Goal: Task Accomplishment & Management: Use online tool/utility

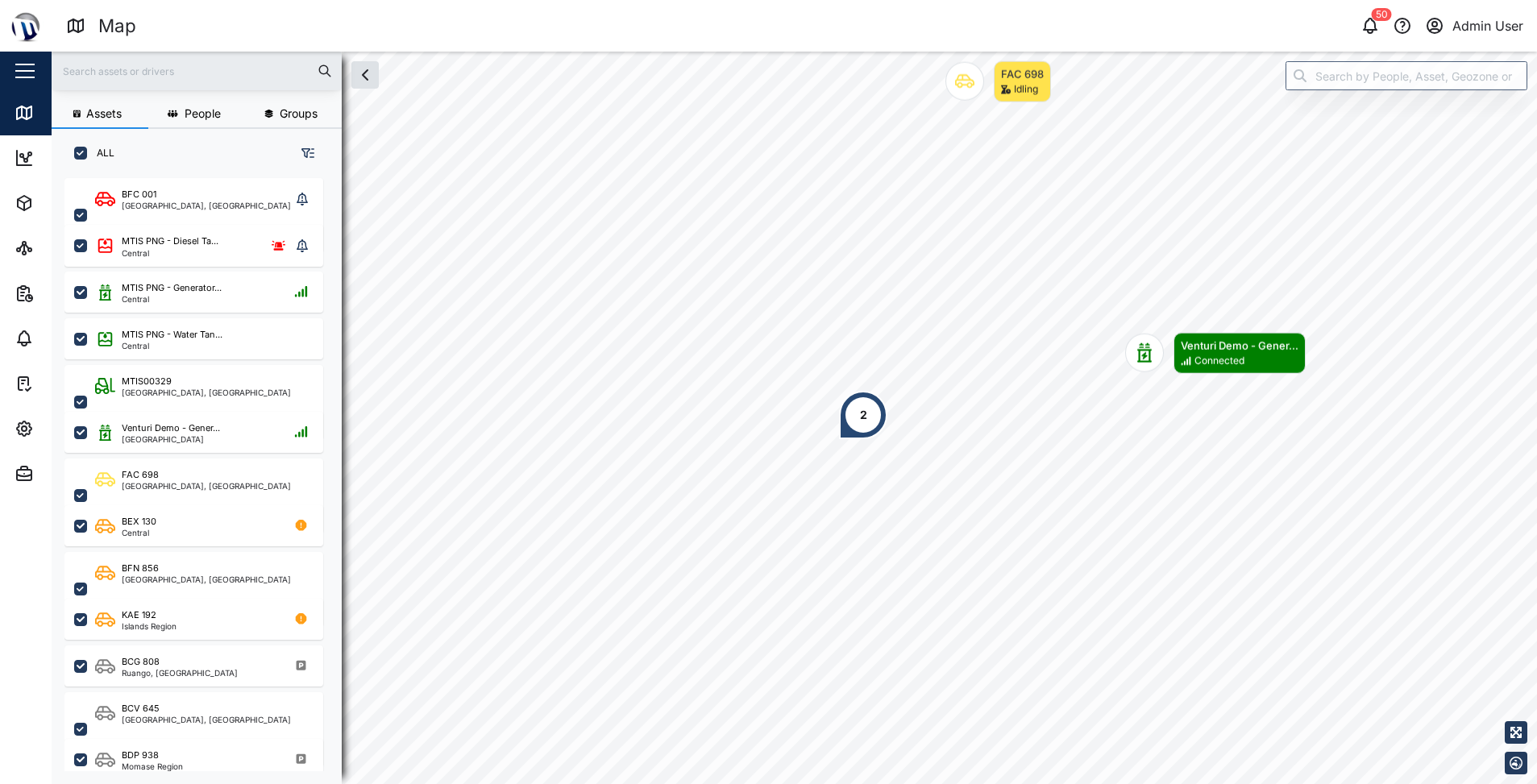
scroll to position [586, 252]
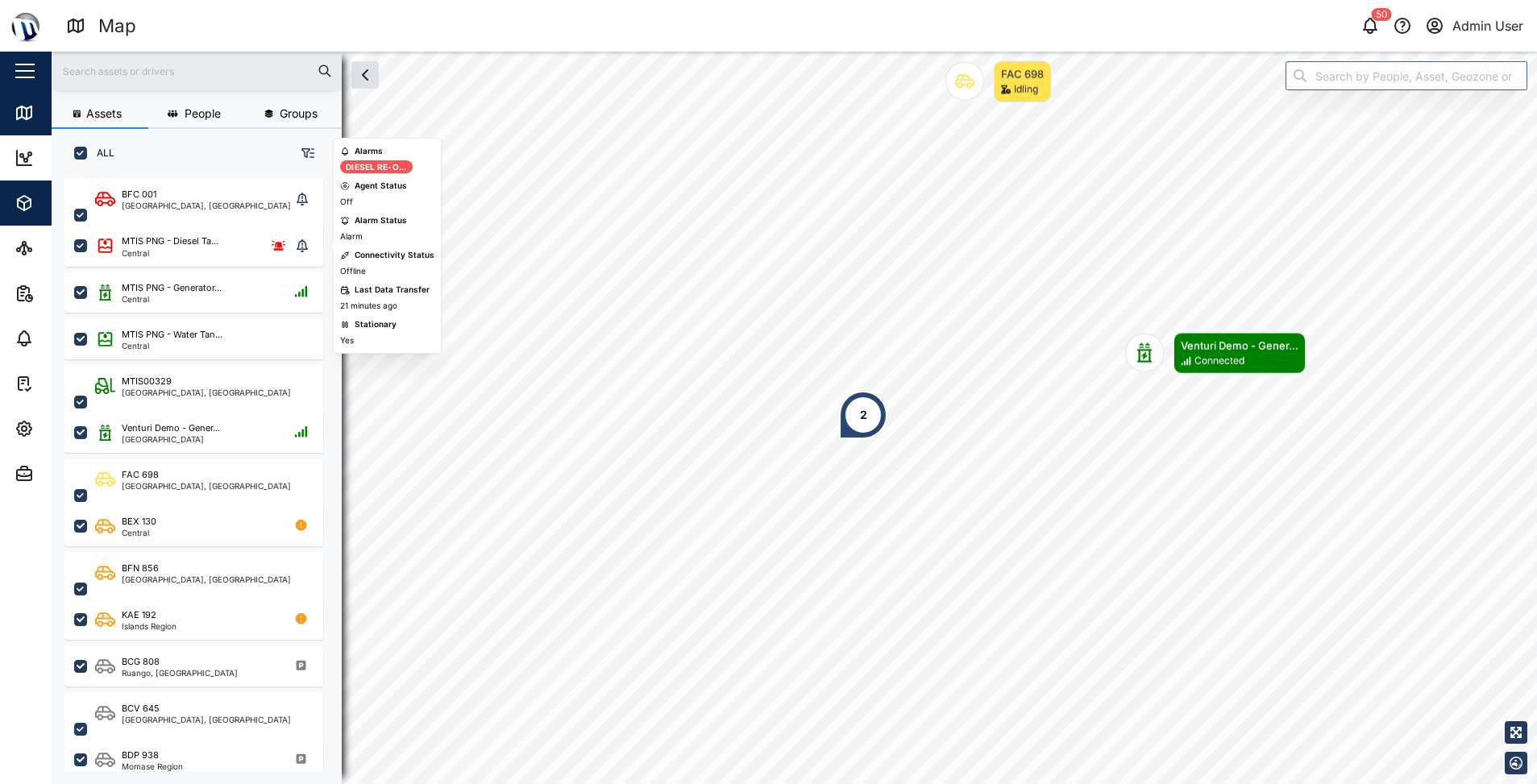
drag, startPoint x: 121, startPoint y: 248, endPoint x: 8, endPoint y: 209, distance: 119.5
click at [121, 248] on div "MTIS PNG - Diesel Ta... Central" at bounding box center [157, 245] width 124 height 22
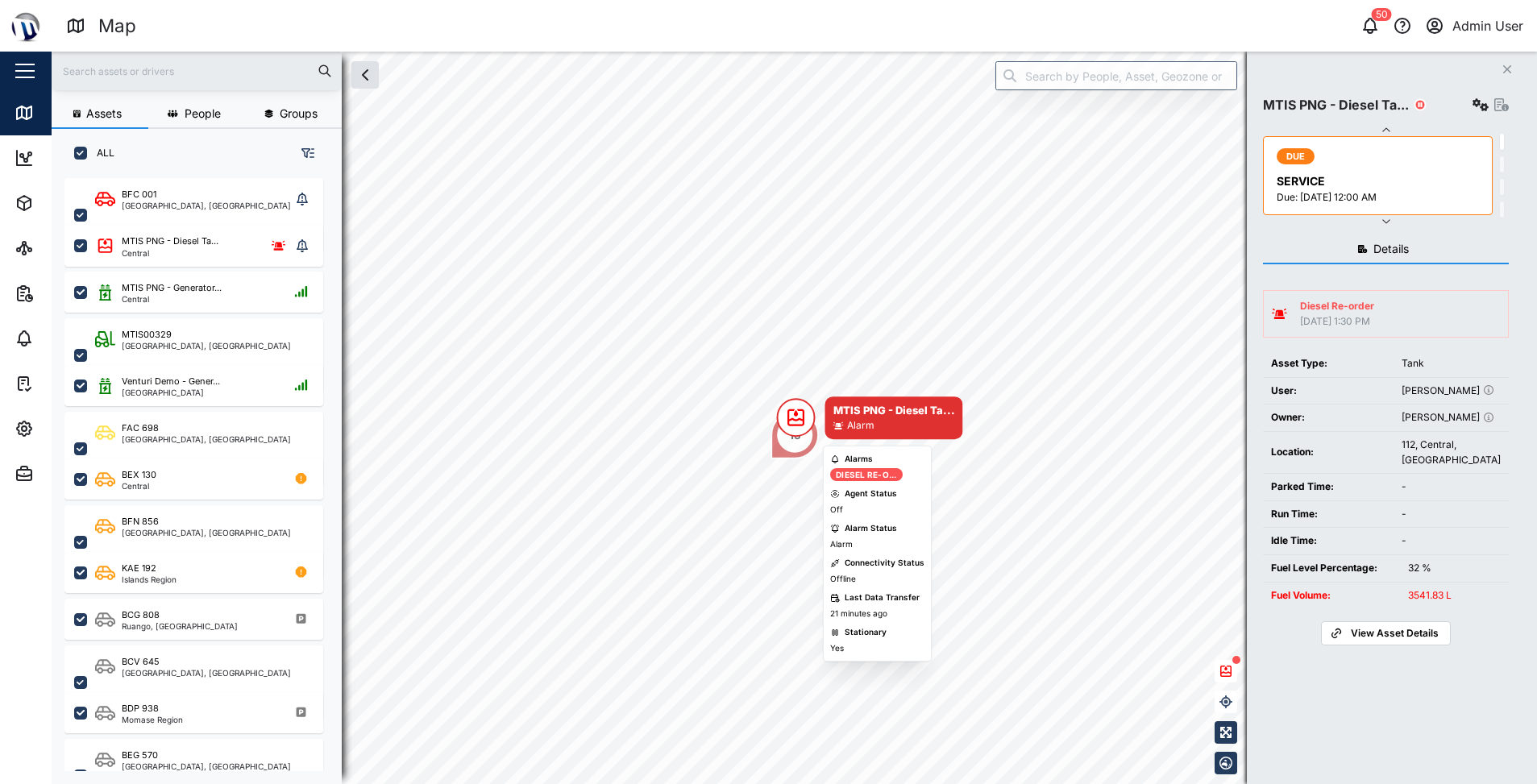
click at [791, 412] on icon "Map marker" at bounding box center [796, 417] width 19 height 19
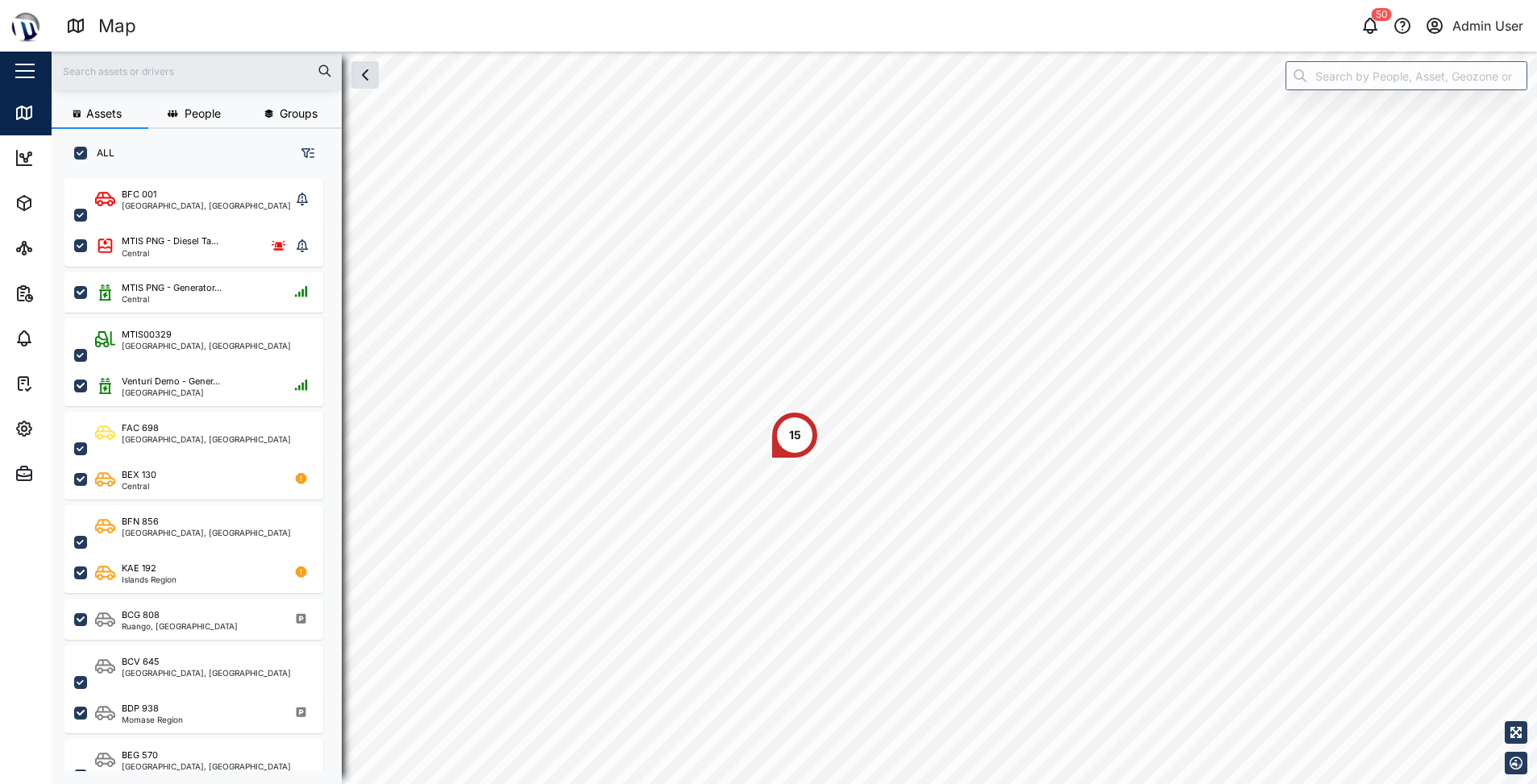
click at [778, 431] on div "15" at bounding box center [794, 434] width 48 height 48
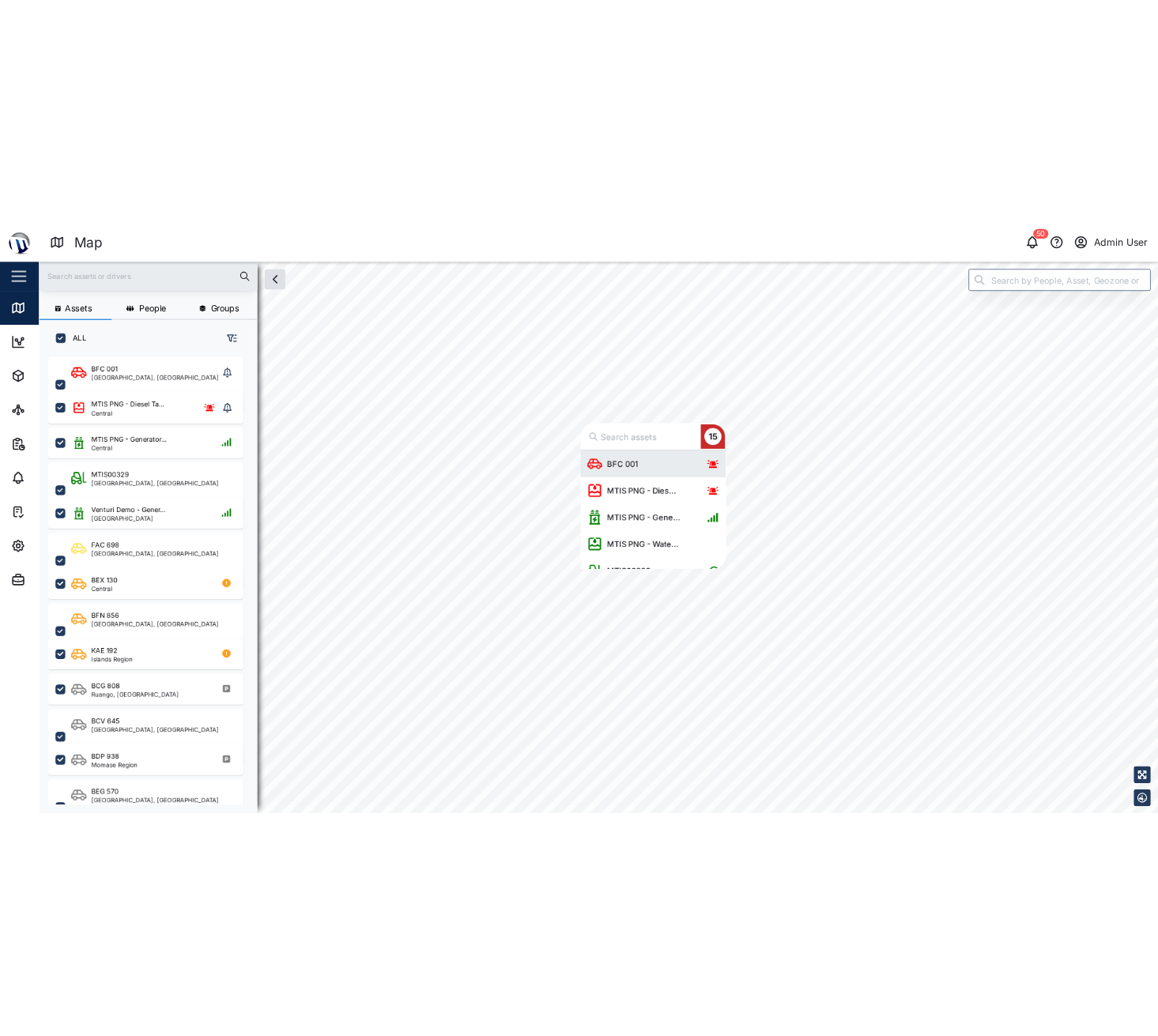
scroll to position [143, 178]
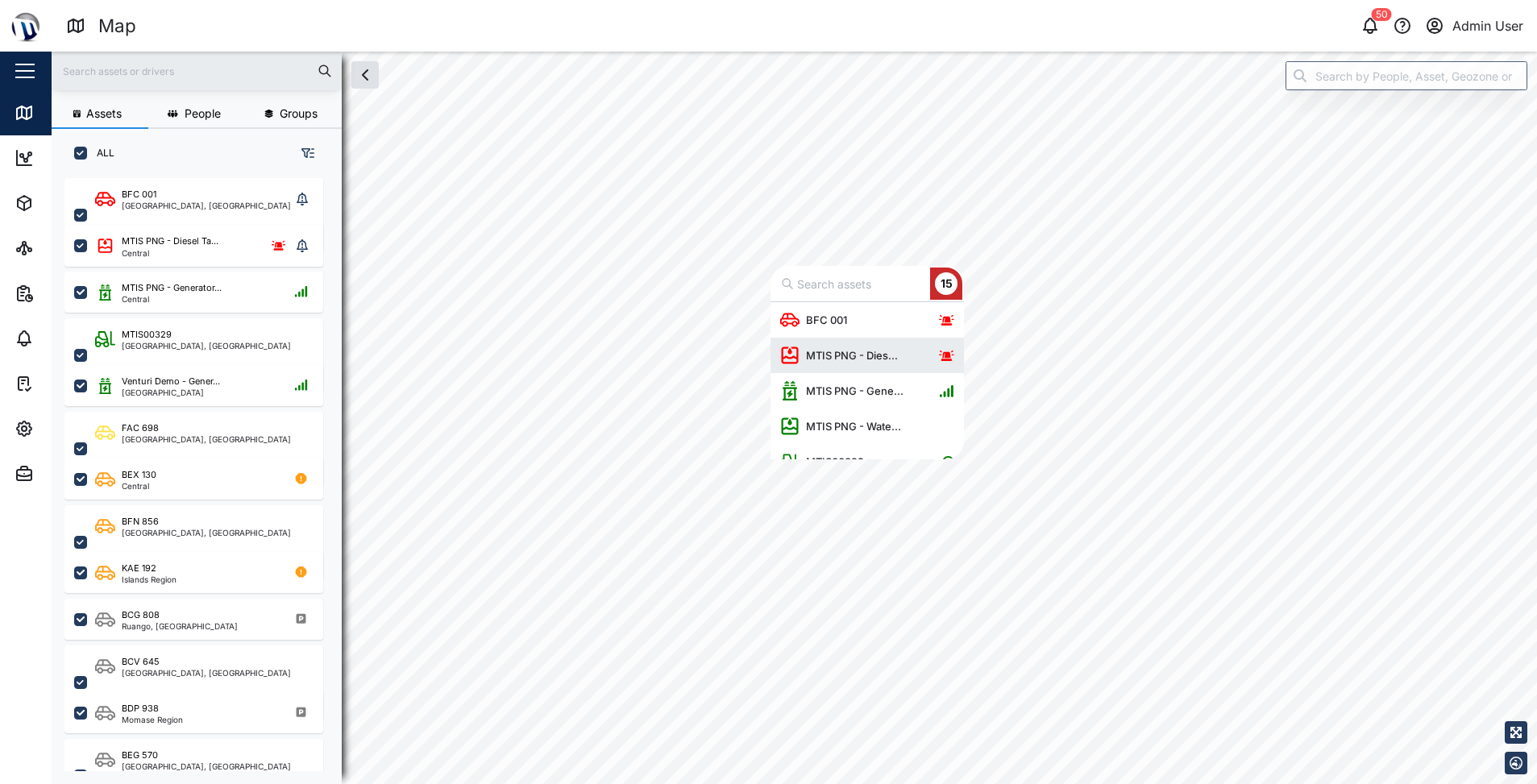
click at [829, 351] on div "MTIS PNG - Dies..." at bounding box center [852, 354] width 105 height 16
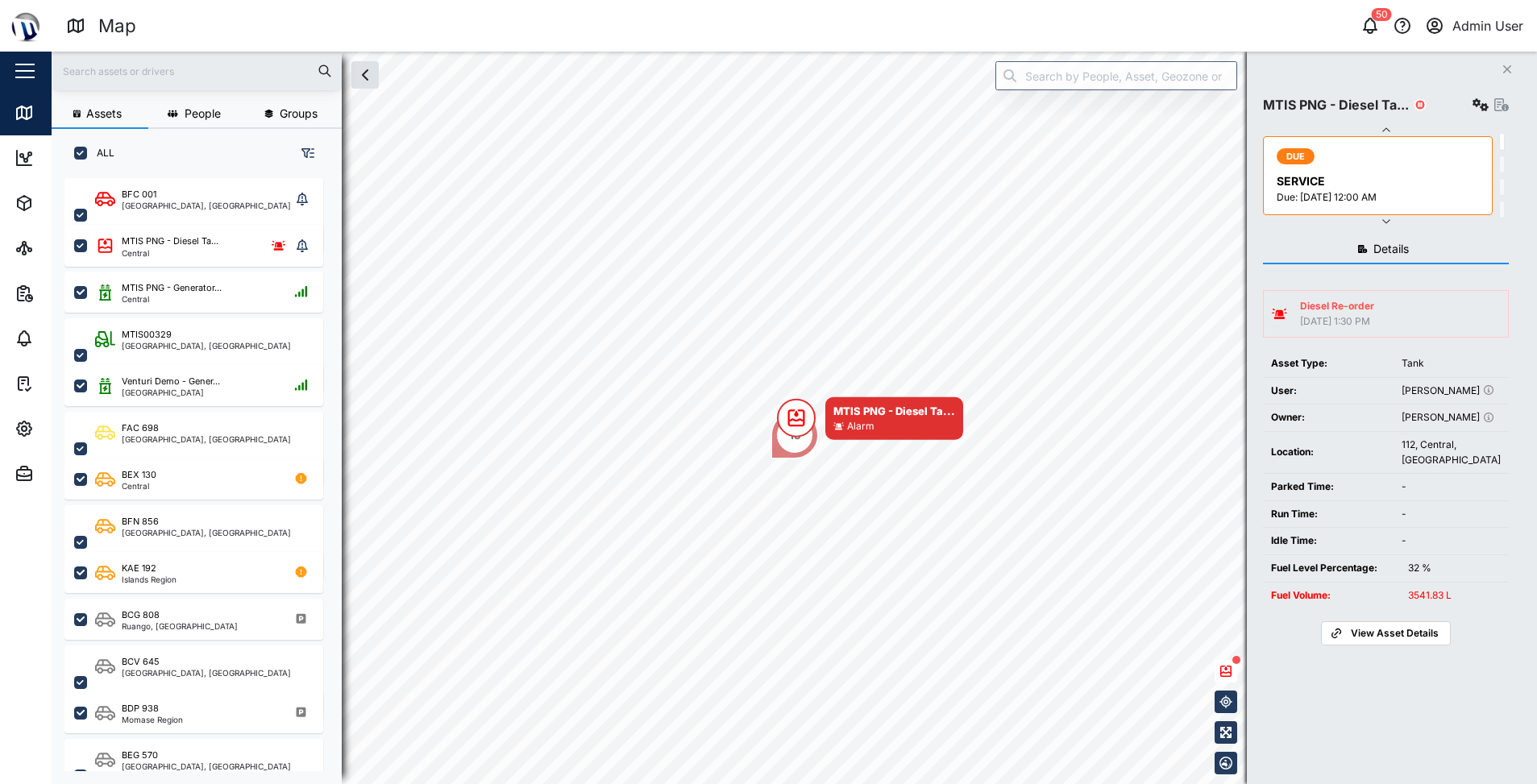
click at [1384, 644] on span "View Asset Details" at bounding box center [1394, 633] width 87 height 23
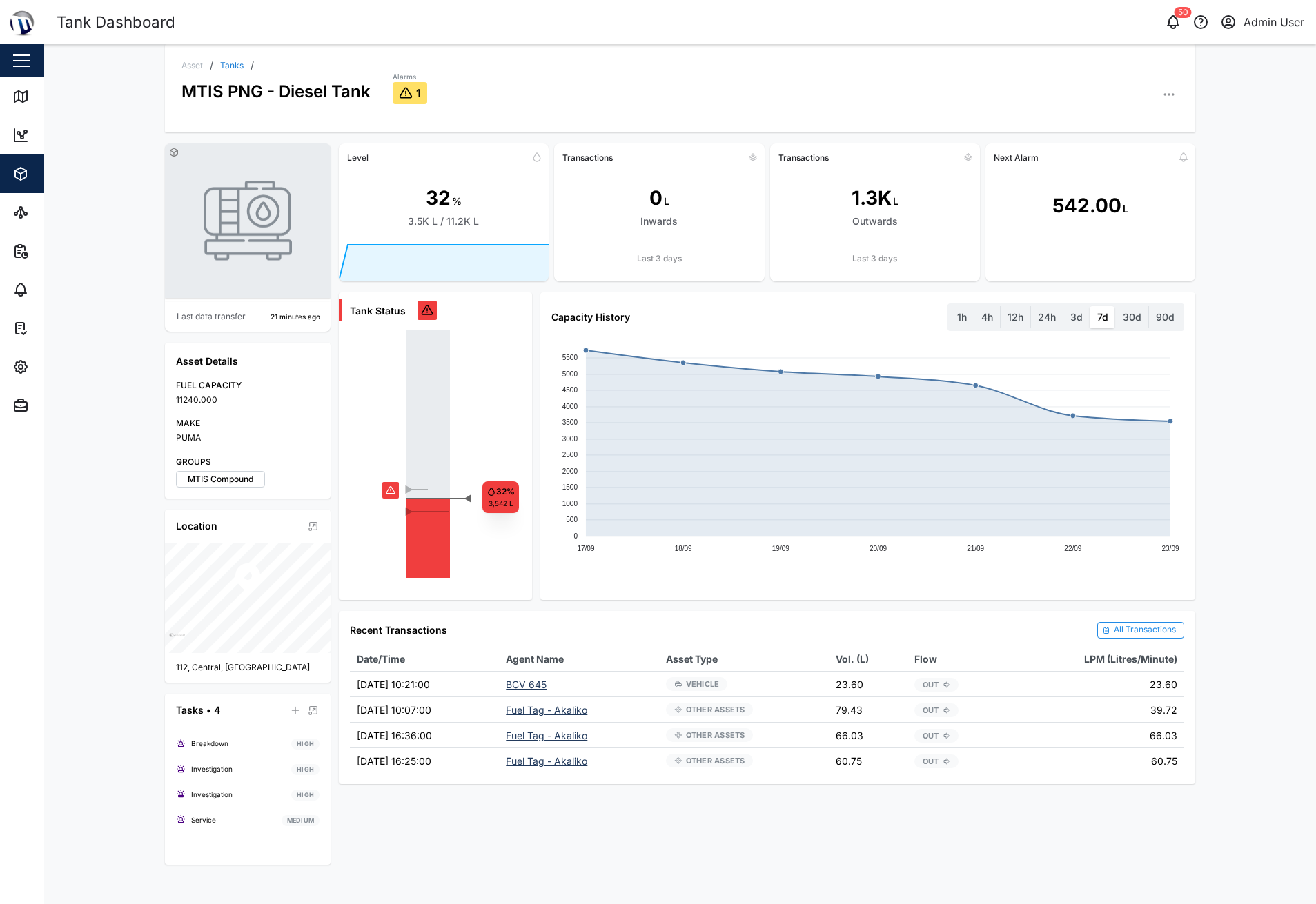
click at [79, 419] on div "Asset / Tanks / MTIS PNG - Diesel Tank Alarms 1 Last data transfer 21 minutes a…" at bounding box center [680, 474] width 1271 height 860
click at [110, 369] on div "Asset / Tanks / MTIS PNG - Diesel Tank Alarms 1 Last data transfer 22 minutes a…" at bounding box center [680, 474] width 1271 height 860
click at [24, 174] on icon "button" at bounding box center [20, 173] width 16 height 16
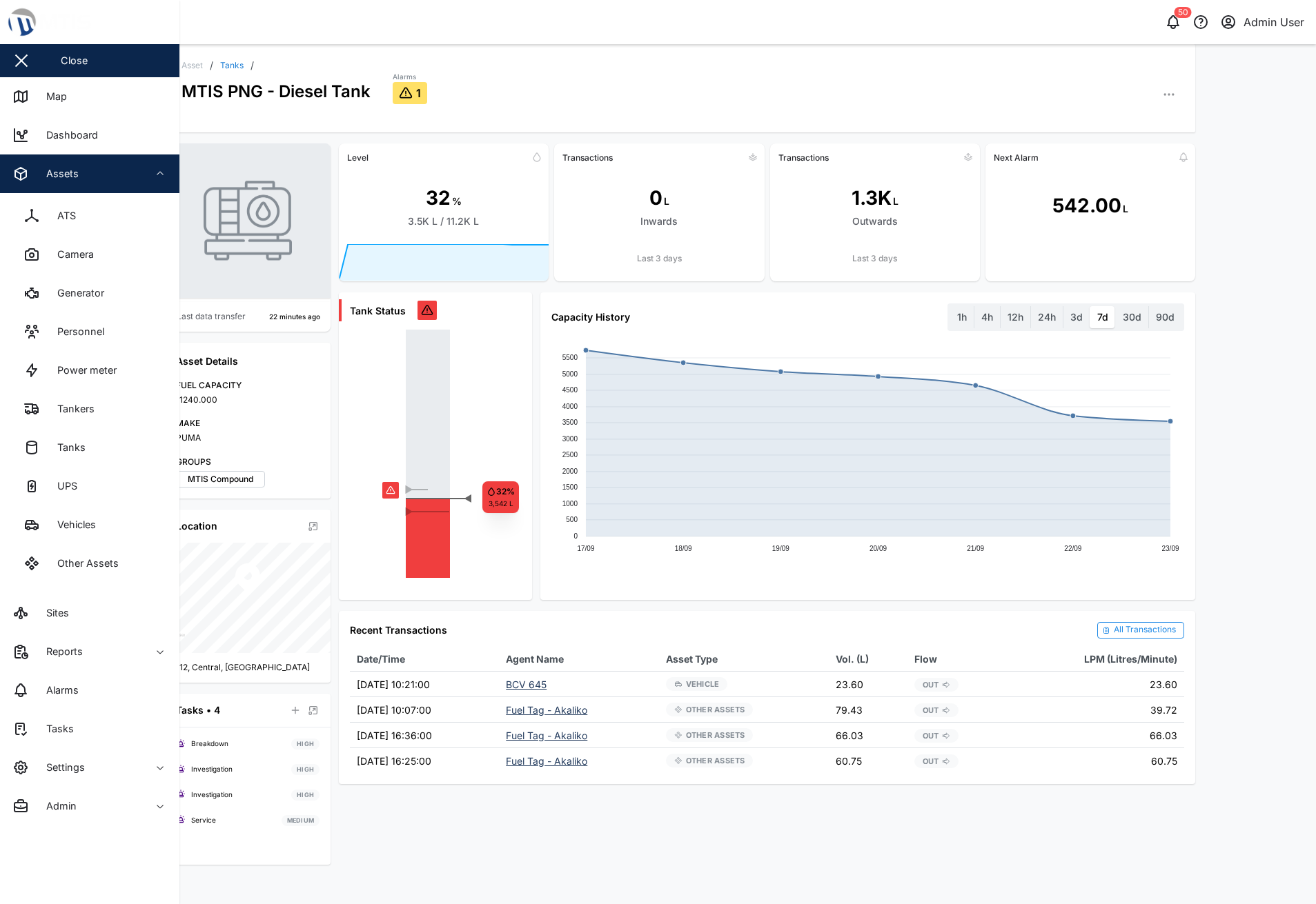
click at [517, 57] on div "Asset / Tanks / MTIS PNG - Diesel Tank Alarms 1" at bounding box center [680, 88] width 1031 height 89
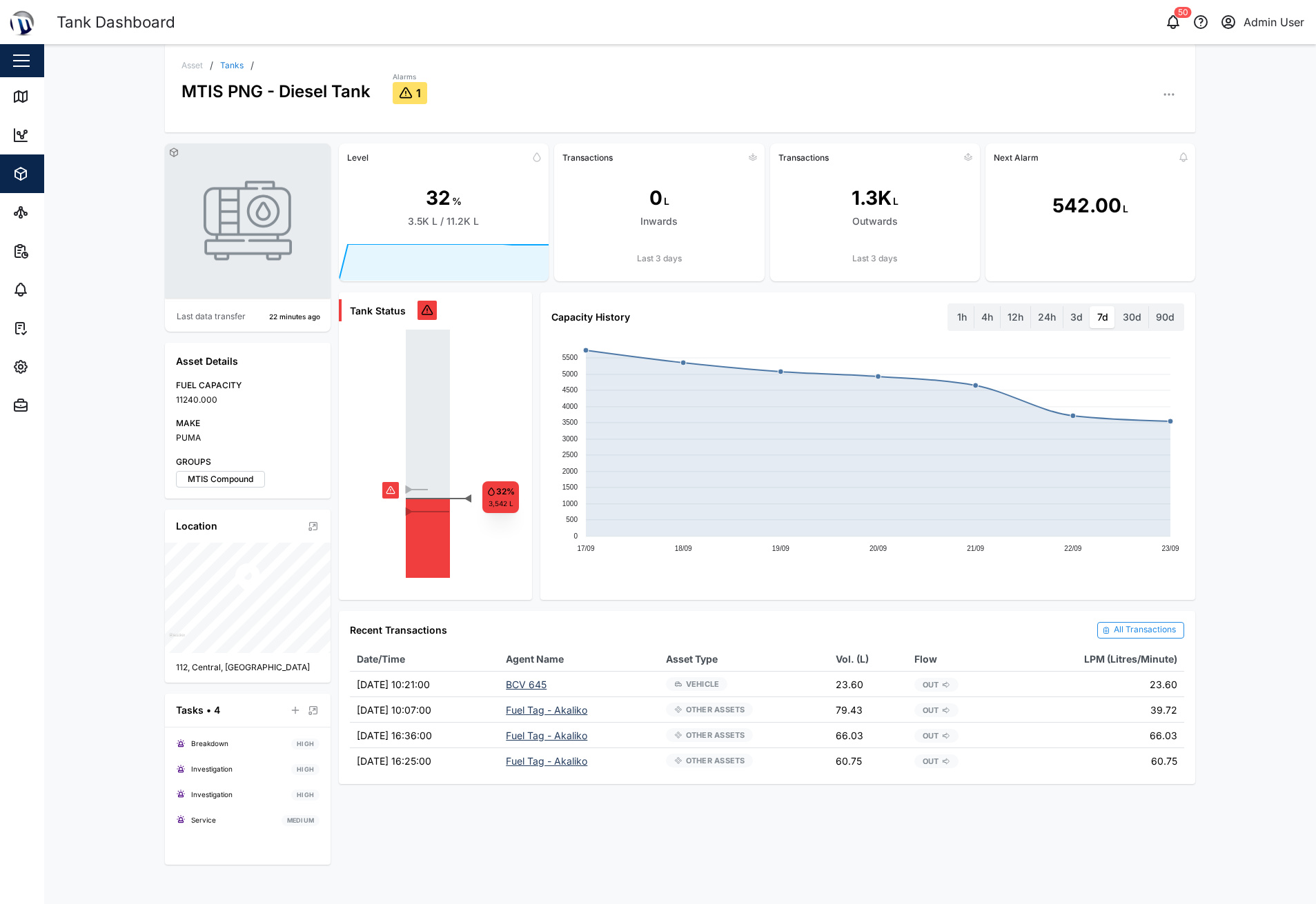
click at [41, 173] on div "Assets" at bounding box center [57, 173] width 43 height 15
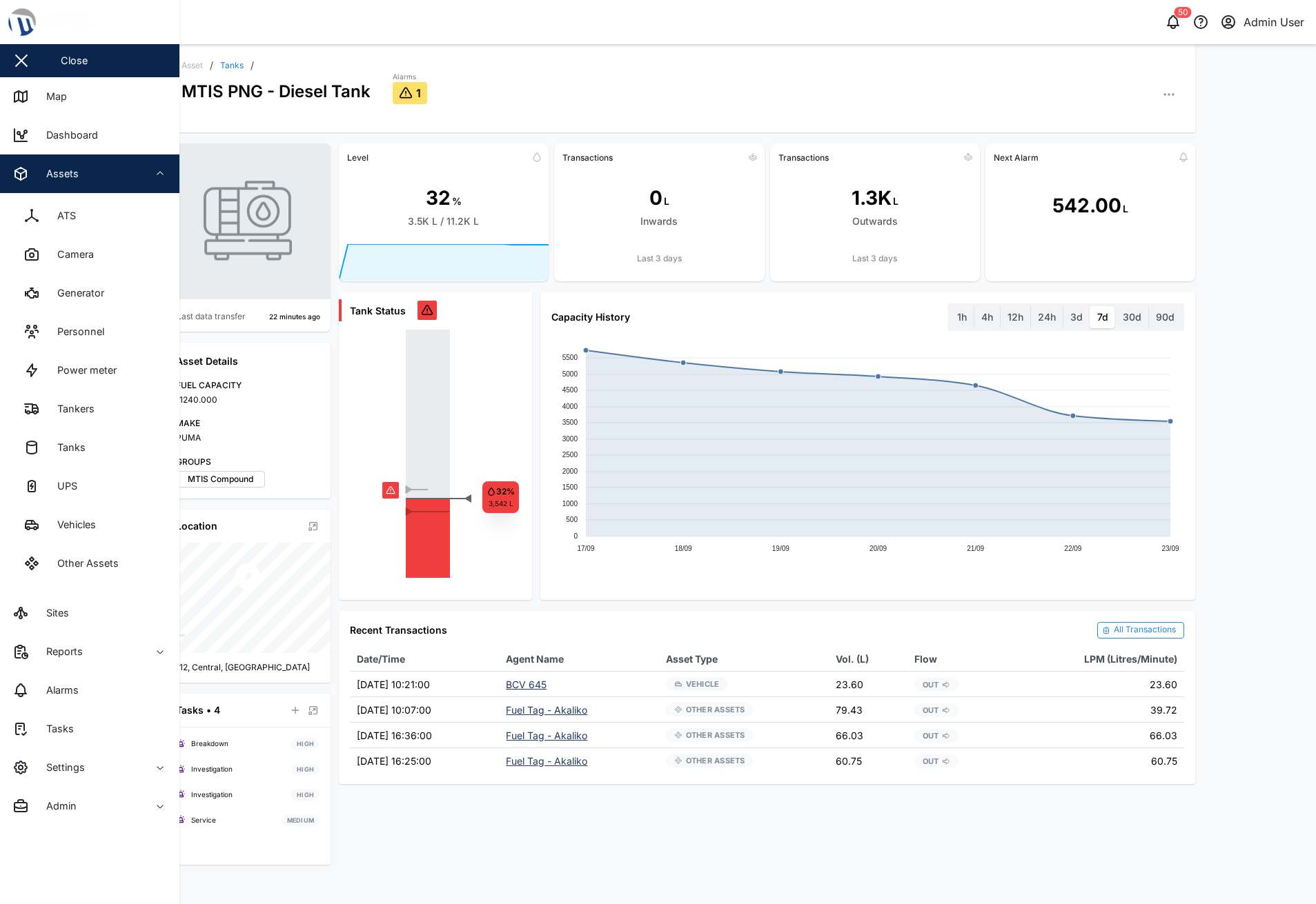
click at [723, 76] on div "Alarms 1" at bounding box center [785, 87] width 786 height 34
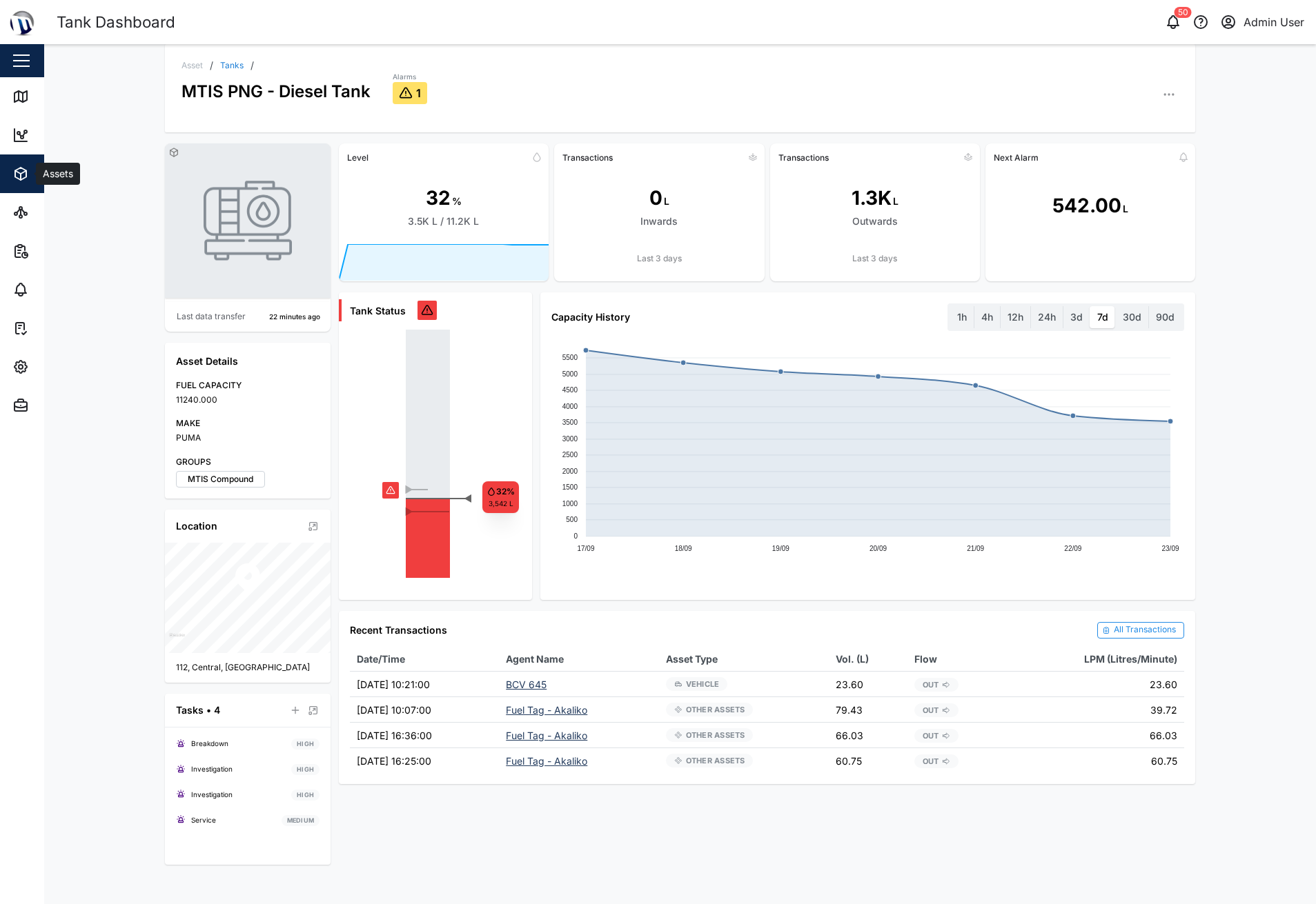
click at [17, 166] on icon "button" at bounding box center [20, 173] width 16 height 16
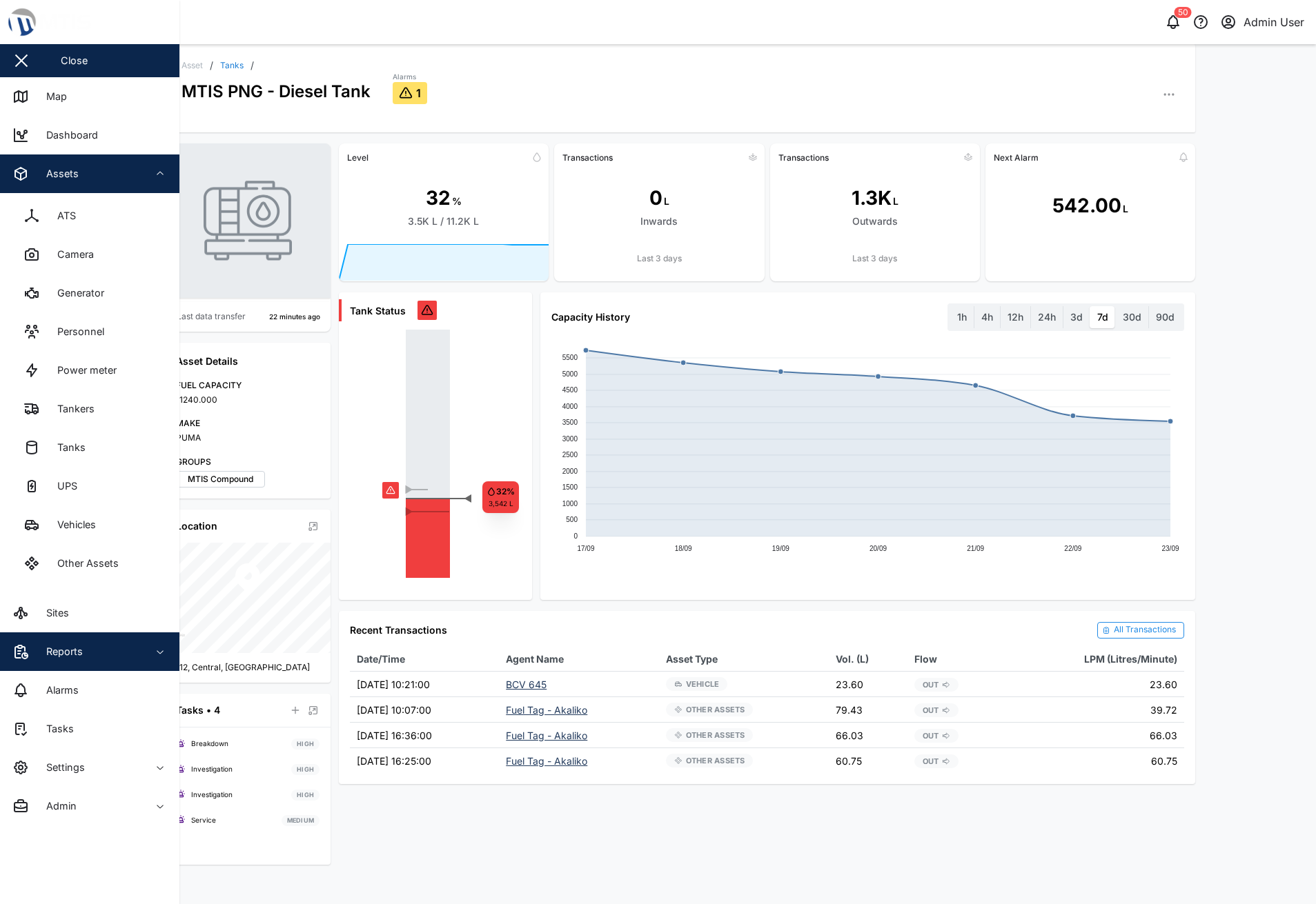
click at [47, 653] on div "Reports" at bounding box center [59, 652] width 47 height 15
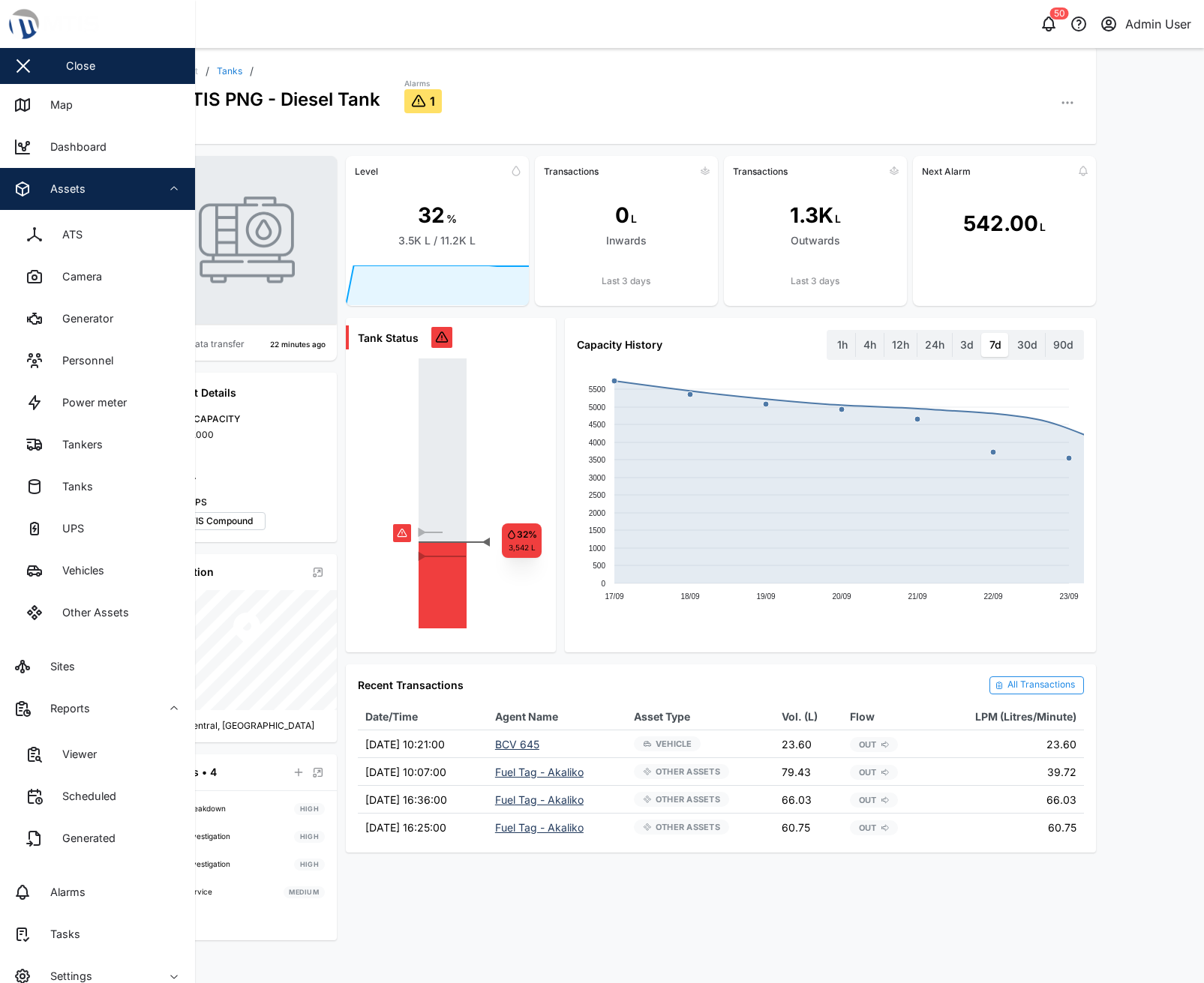
click at [1131, 439] on div "Asset / Tanks / MTIS PNG - Diesel Tank Alarms 1 Last data transfer 22 minutes a…" at bounding box center [625, 515] width 1155 height 935
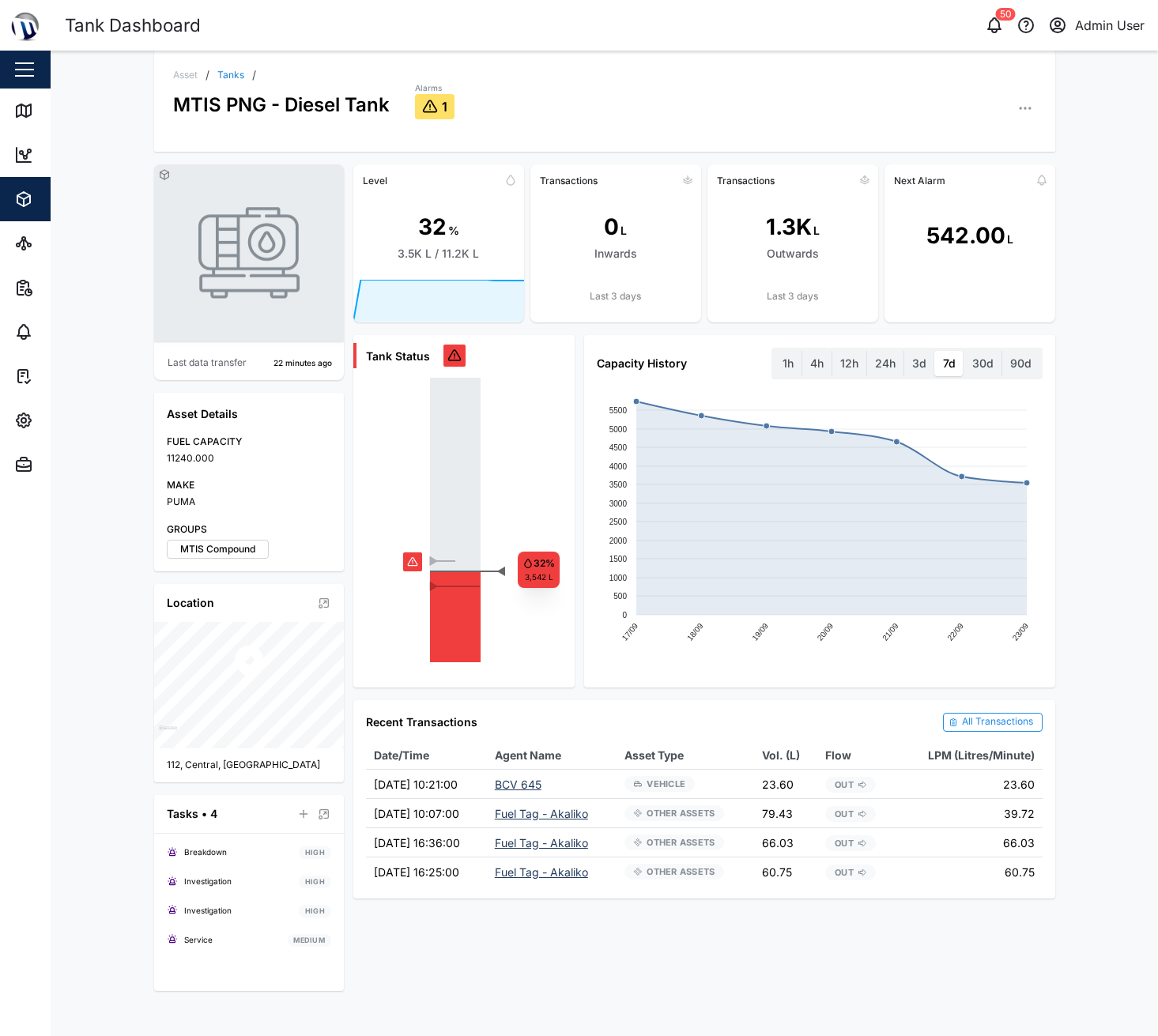
click at [107, 321] on div "Asset / Tanks / MTIS PNG - Diesel Tank Alarms 1 Last data transfer 22 minutes a…" at bounding box center [604, 543] width 1108 height 986
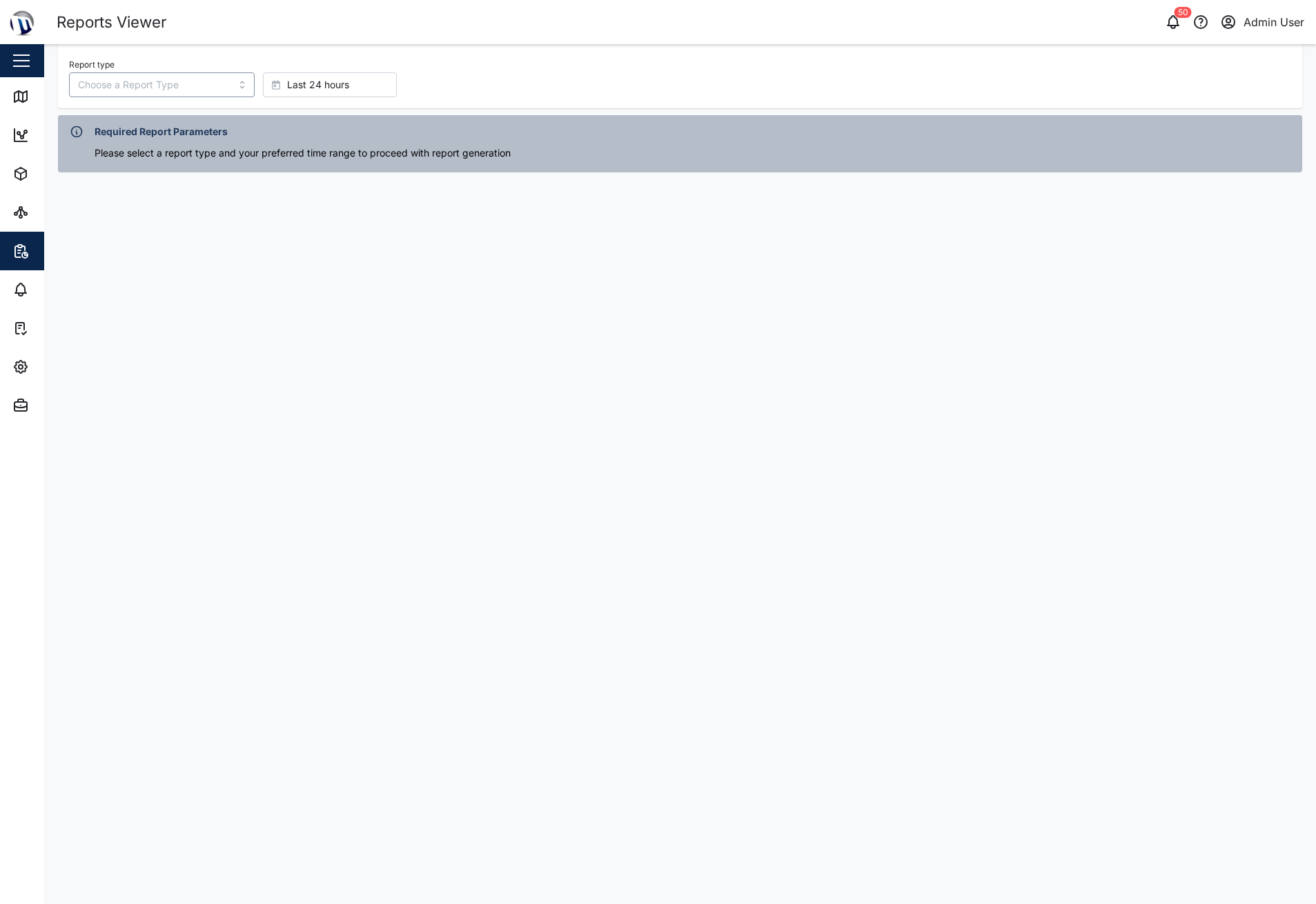
click at [158, 94] on input "Report type" at bounding box center [162, 85] width 186 height 25
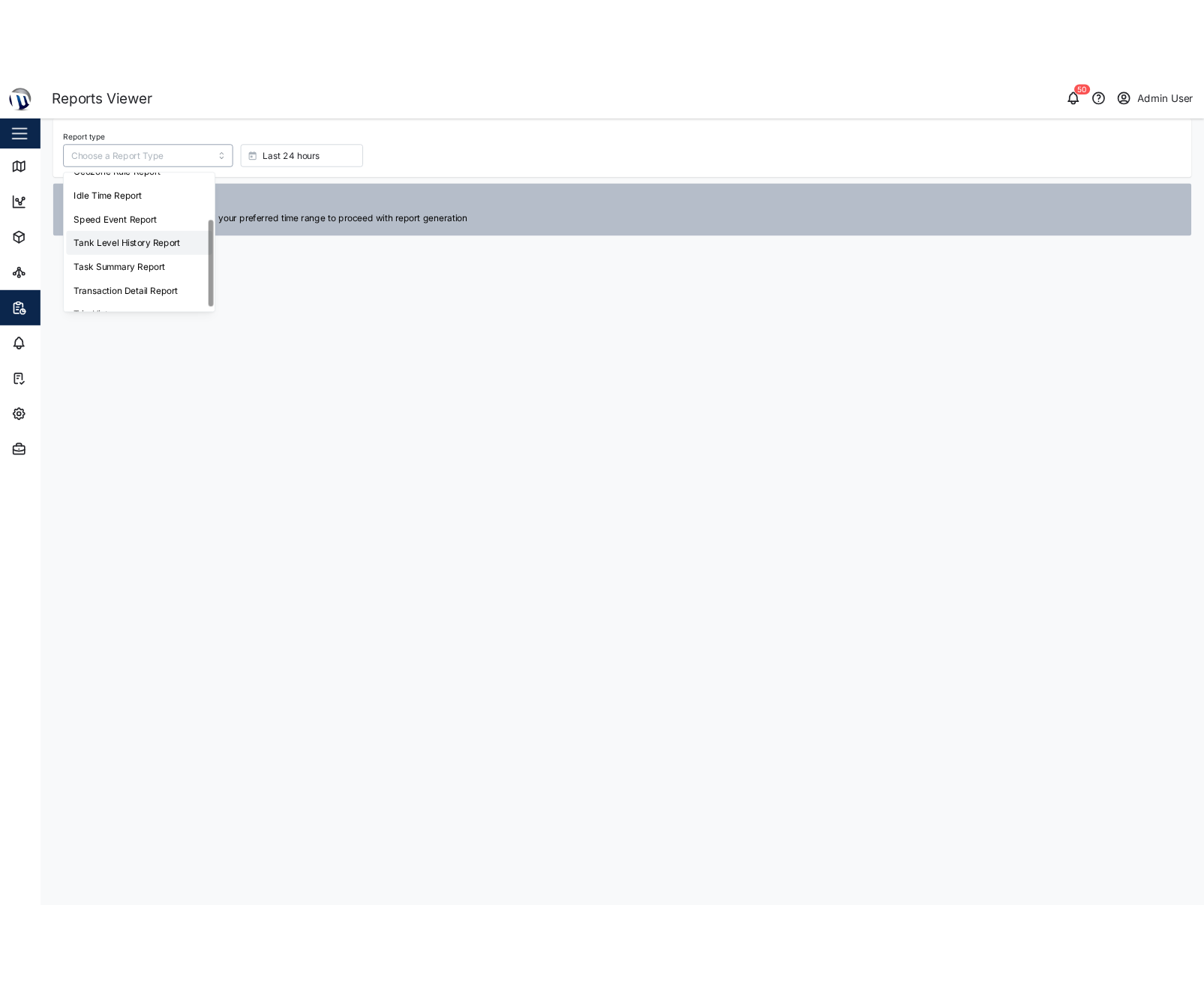
scroll to position [96, 0]
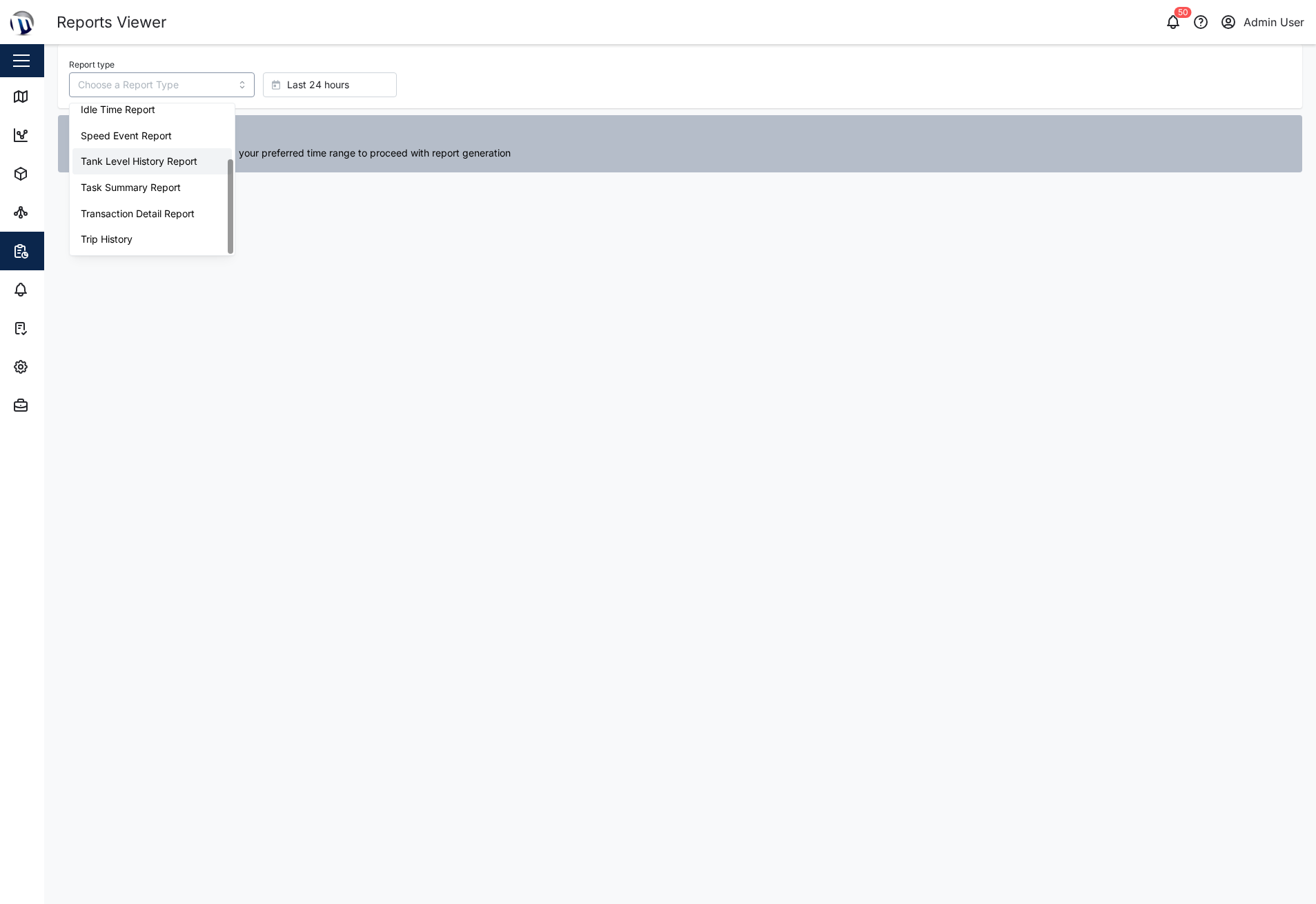
type input "Tank Level History Report"
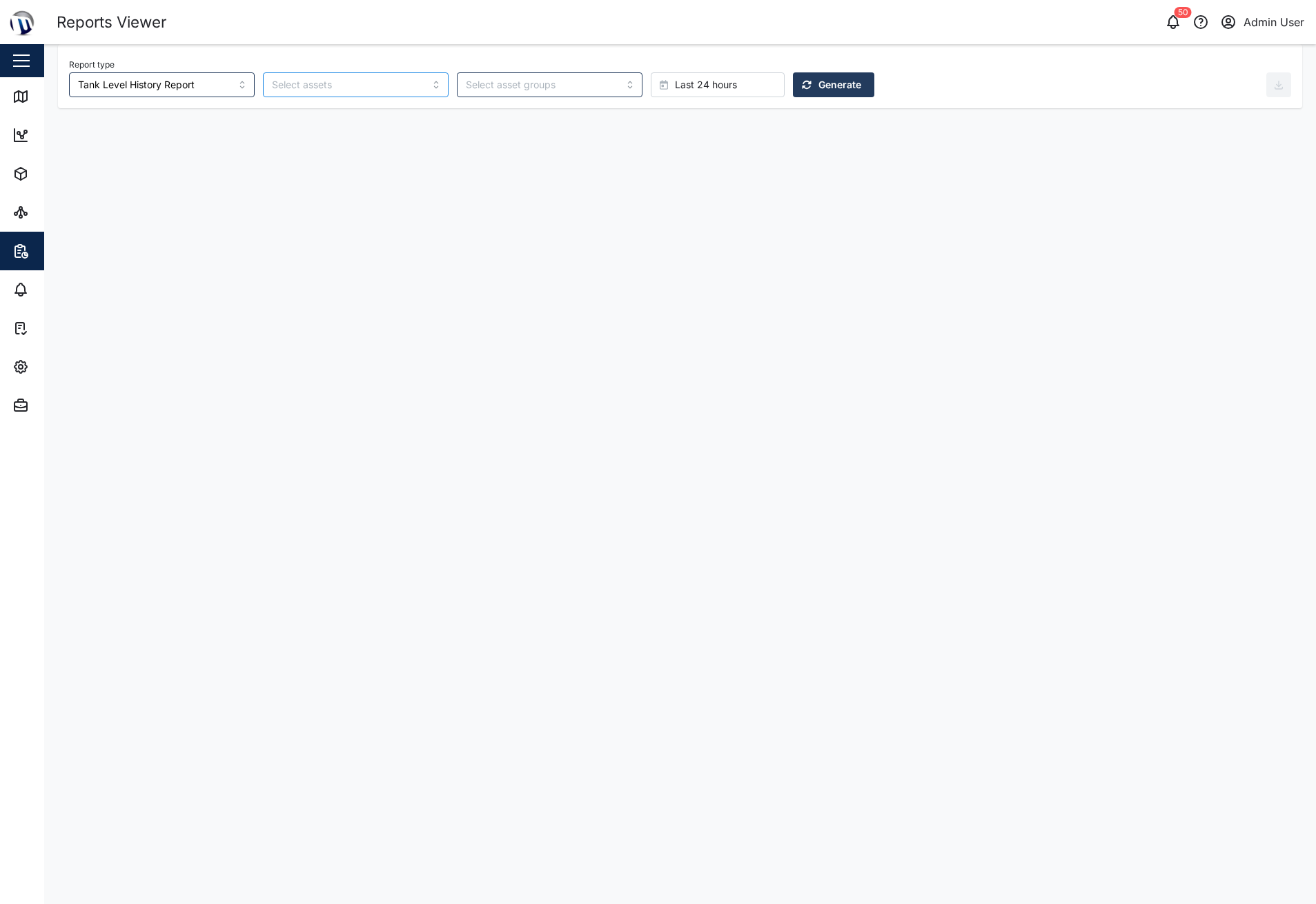
click at [284, 84] on input "search" at bounding box center [348, 85] width 151 height 11
drag, startPoint x: 393, startPoint y: 87, endPoint x: 501, endPoint y: 83, distance: 108.1
click at [396, 87] on div at bounding box center [356, 85] width 186 height 25
drag, startPoint x: 546, startPoint y: 81, endPoint x: 581, endPoint y: 84, distance: 35.1
click at [548, 81] on input "search" at bounding box center [541, 85] width 151 height 11
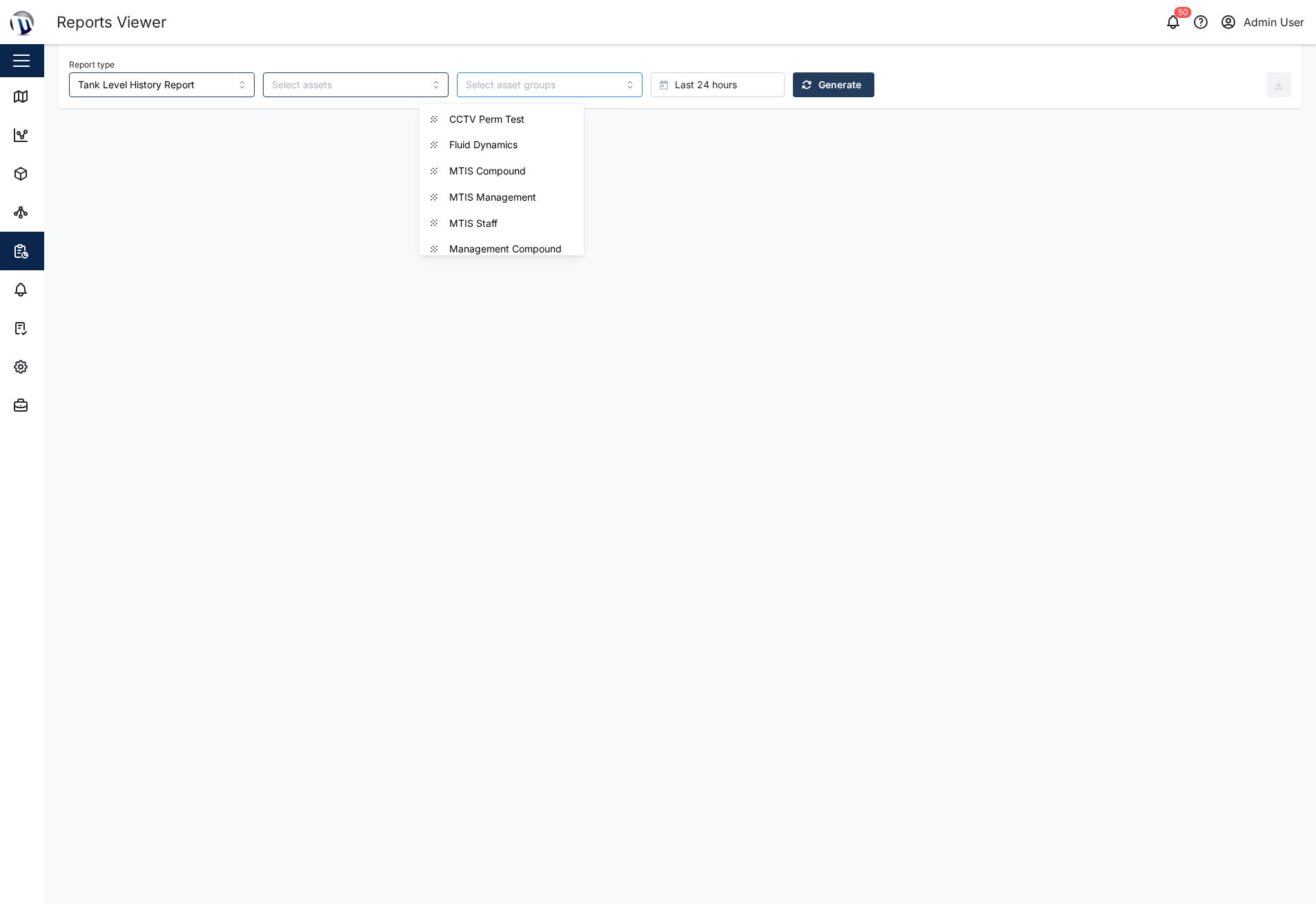
click at [580, 85] on div at bounding box center [549, 85] width 186 height 25
click at [818, 89] on span "Generate" at bounding box center [839, 85] width 43 height 24
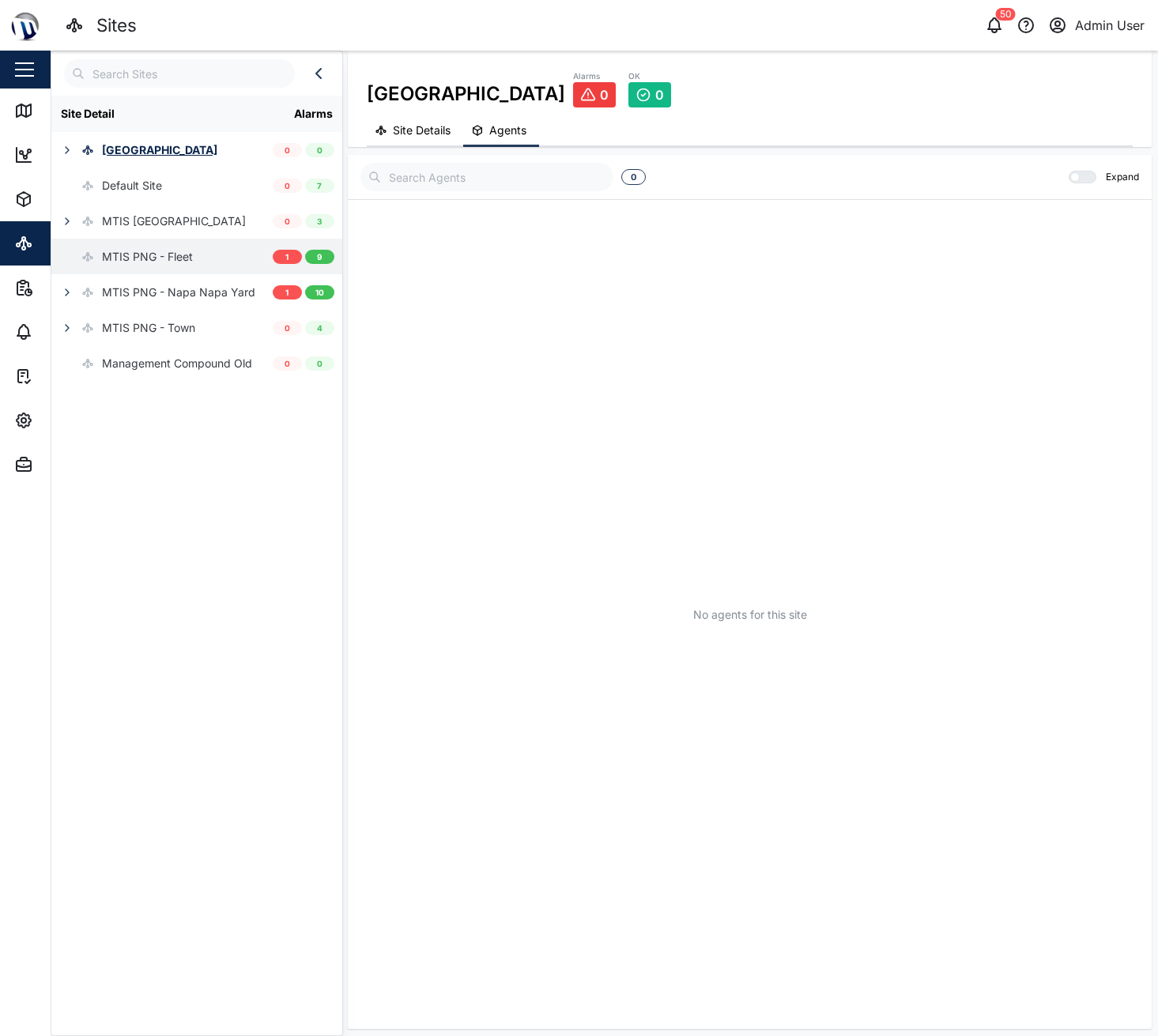
click at [138, 249] on div "MTIS PNG - Fleet" at bounding box center [146, 256] width 90 height 18
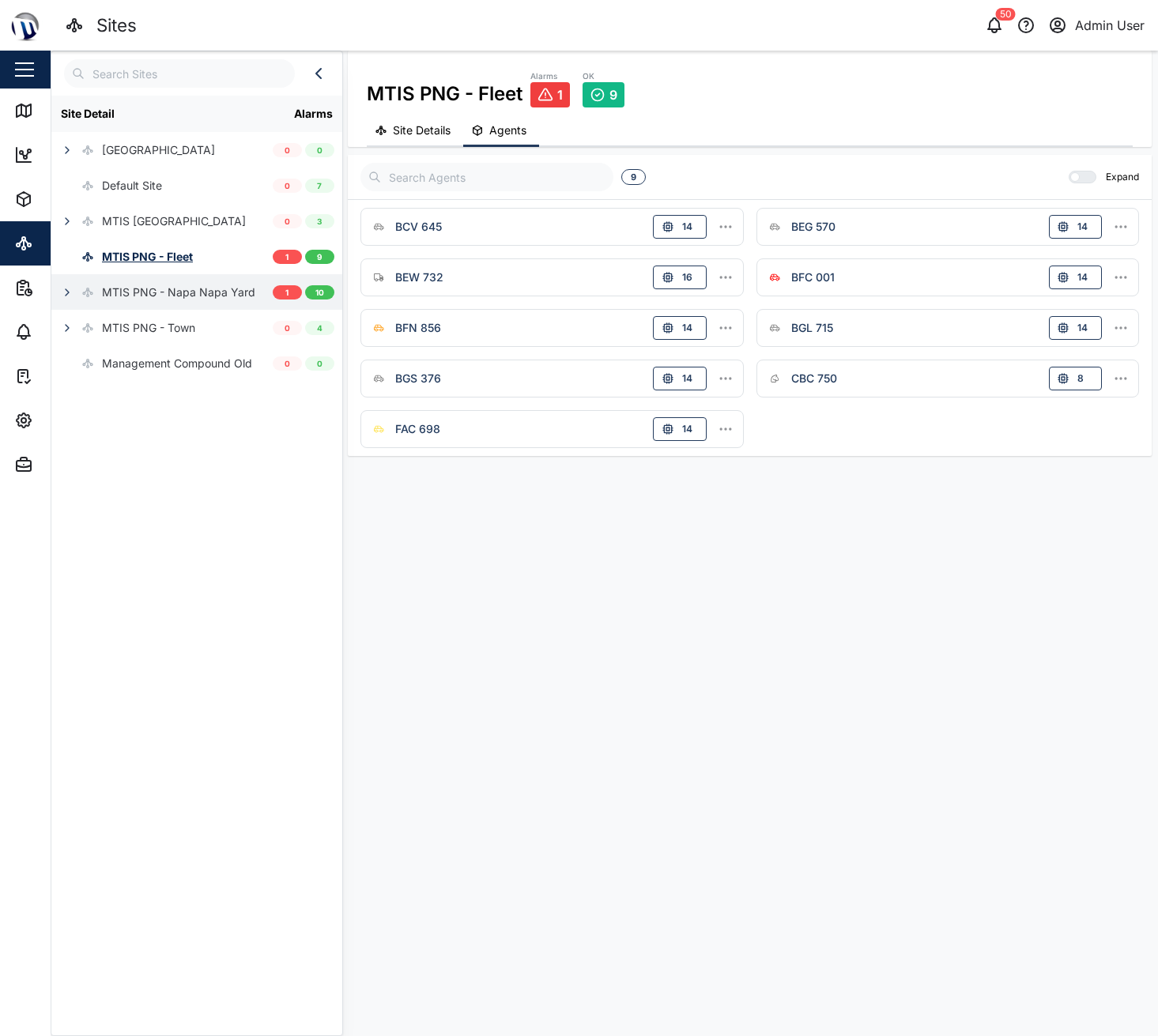
click at [155, 296] on div "MTIS PNG - Napa Napa Yard" at bounding box center [178, 292] width 153 height 18
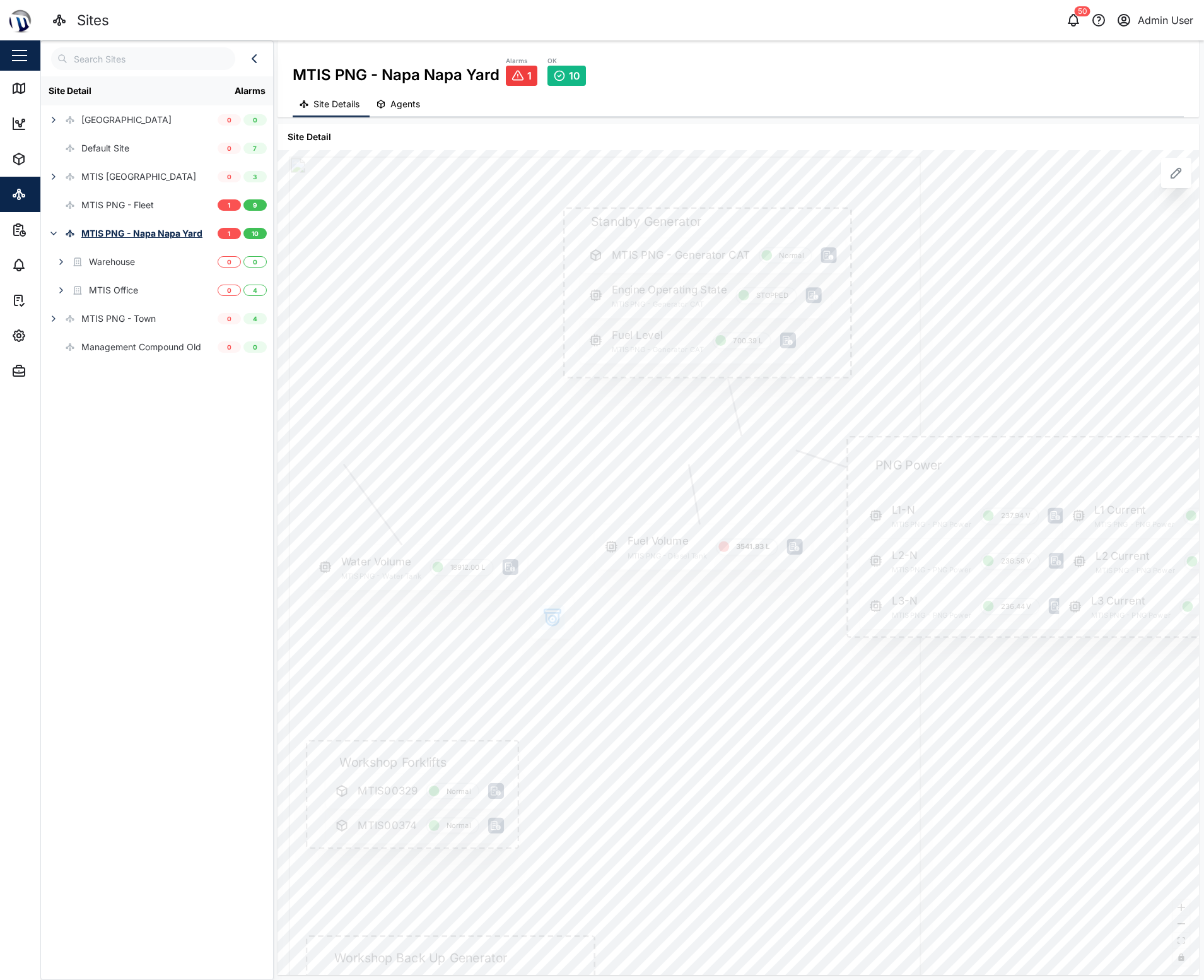
drag, startPoint x: 527, startPoint y: 365, endPoint x: 657, endPoint y: 491, distance: 181.0
click at [657, 491] on div at bounding box center [604, 688] width 632 height 1063
click at [546, 615] on icon "button" at bounding box center [552, 618] width 13 height 13
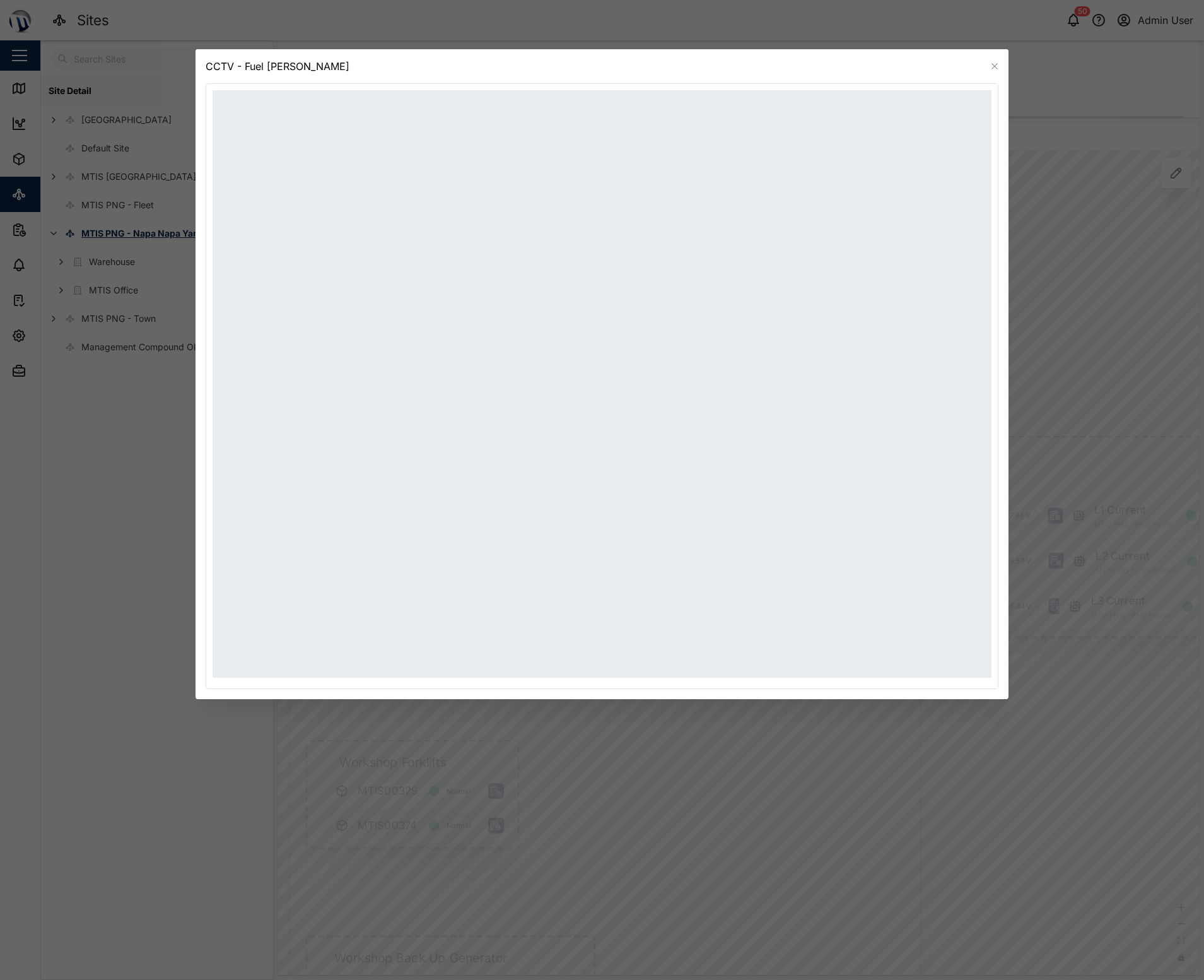
click at [923, 64] on icon "button" at bounding box center [995, 66] width 10 height 10
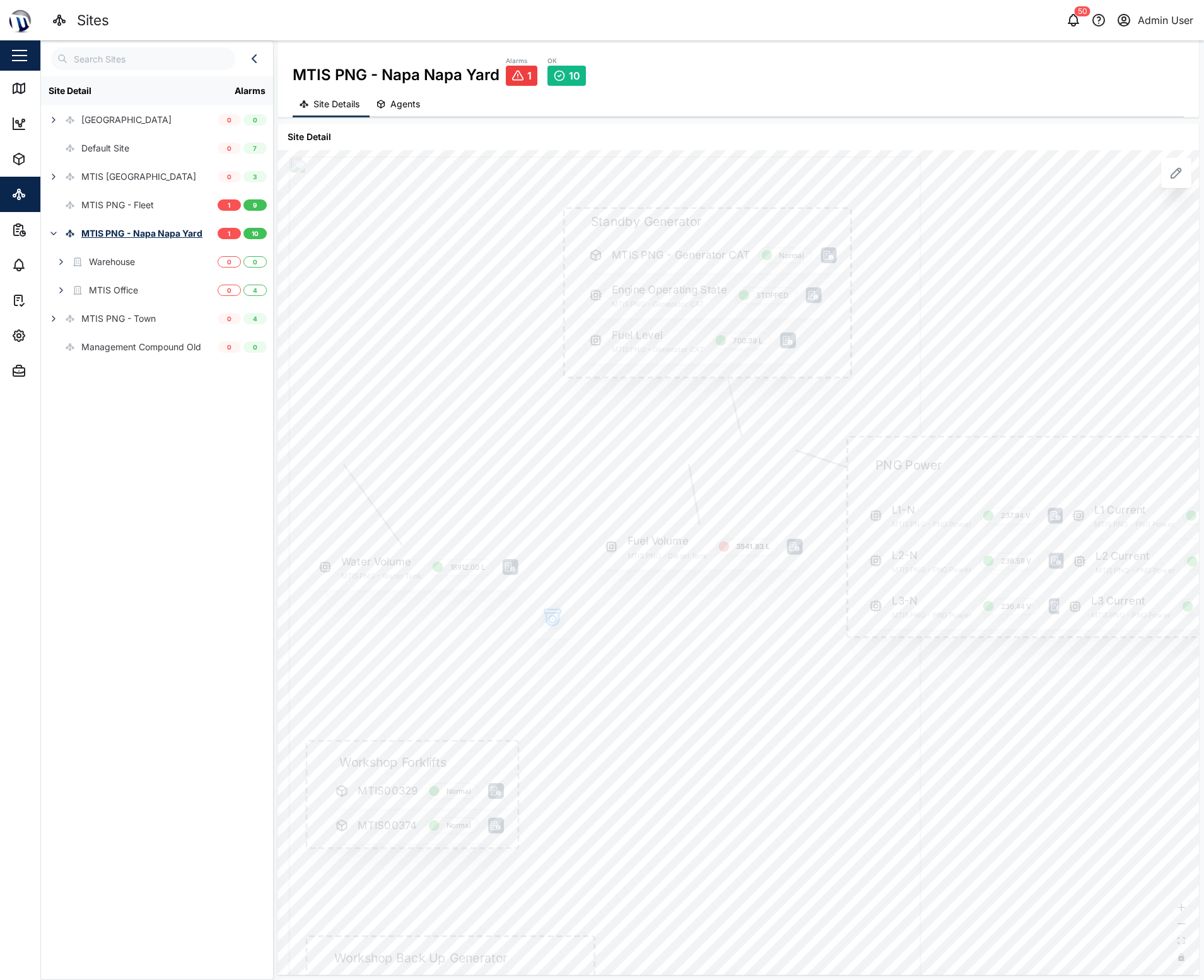
click at [923, 52] on div "MTIS PNG - Napa Napa Yard Alarms 1 OK 10 Site Details Agents" at bounding box center [738, 78] width 922 height 77
drag, startPoint x: 275, startPoint y: 25, endPoint x: 310, endPoint y: 7, distance: 39.4
click at [275, 25] on div "Sites" at bounding box center [338, 21] width 571 height 22
